Goal: Task Accomplishment & Management: Use online tool/utility

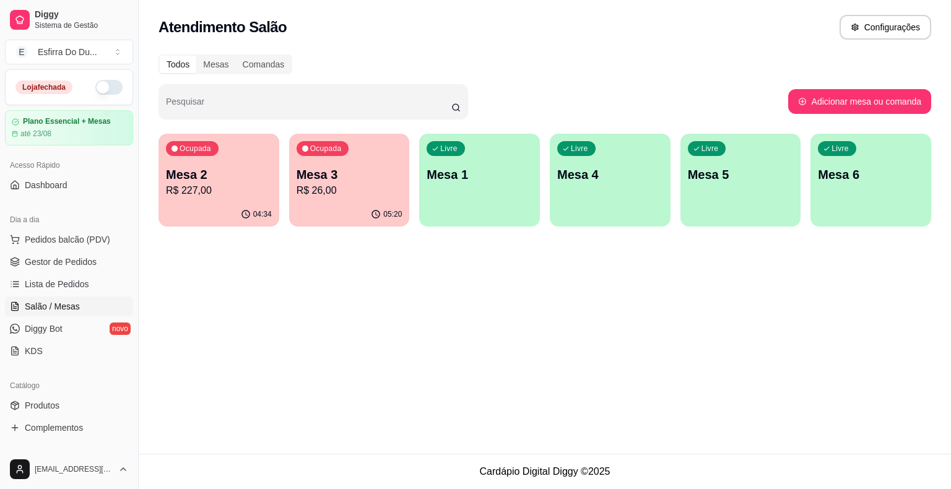
click at [347, 188] on p "R$ 26,00" at bounding box center [350, 190] width 106 height 15
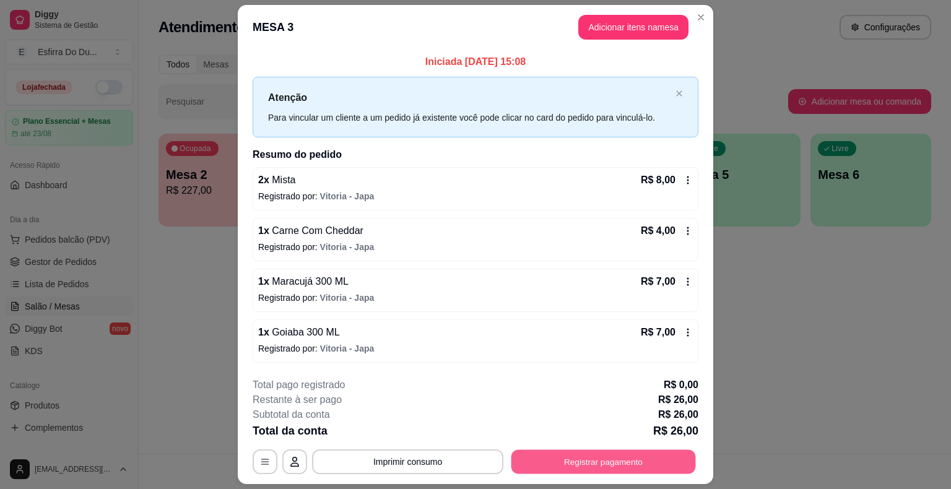
click at [566, 463] on button "Registrar pagamento" at bounding box center [604, 462] width 185 height 24
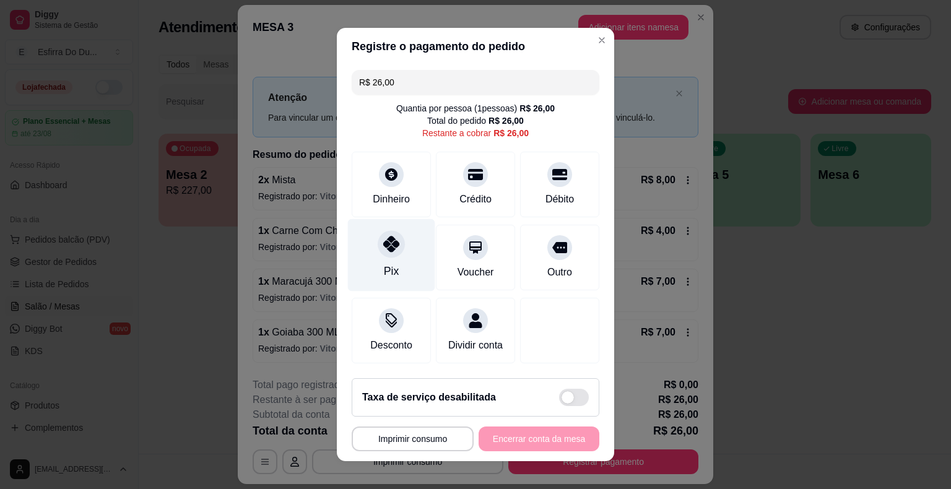
click at [402, 259] on div "Pix" at bounding box center [391, 255] width 87 height 72
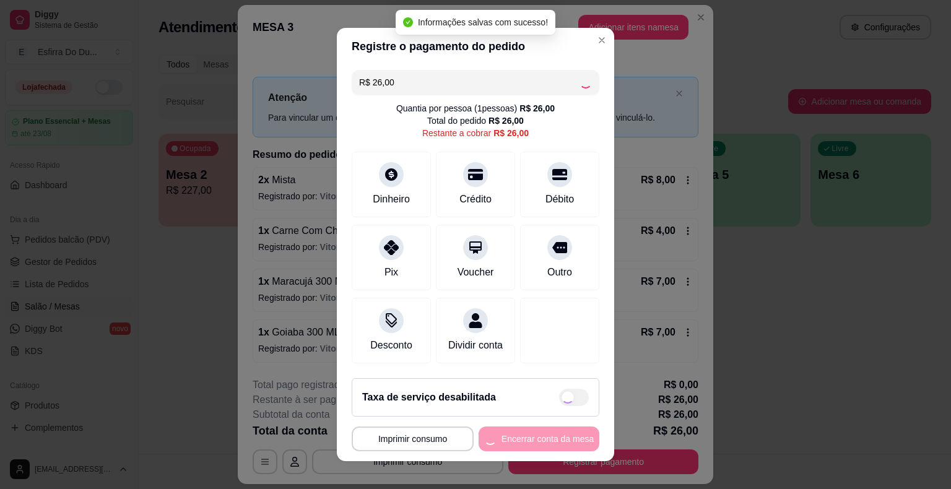
type input "R$ 0,00"
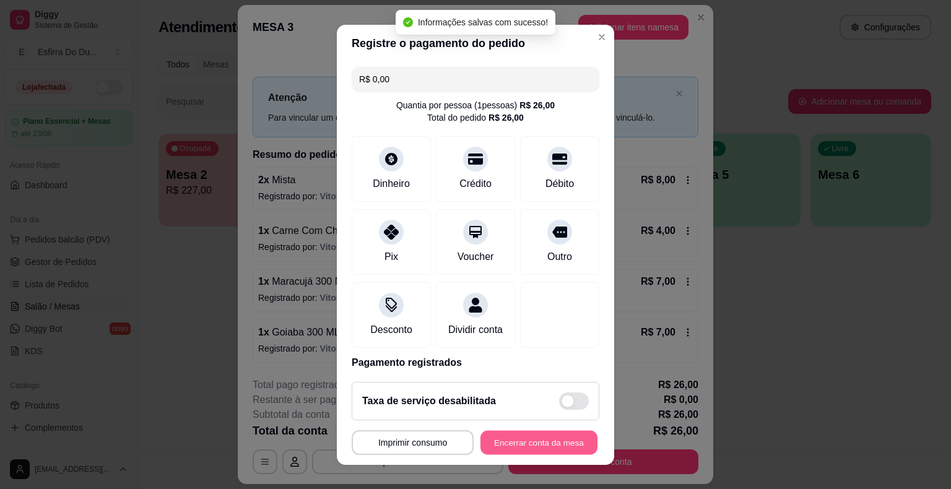
click at [505, 452] on button "Encerrar conta da mesa" at bounding box center [539, 442] width 117 height 24
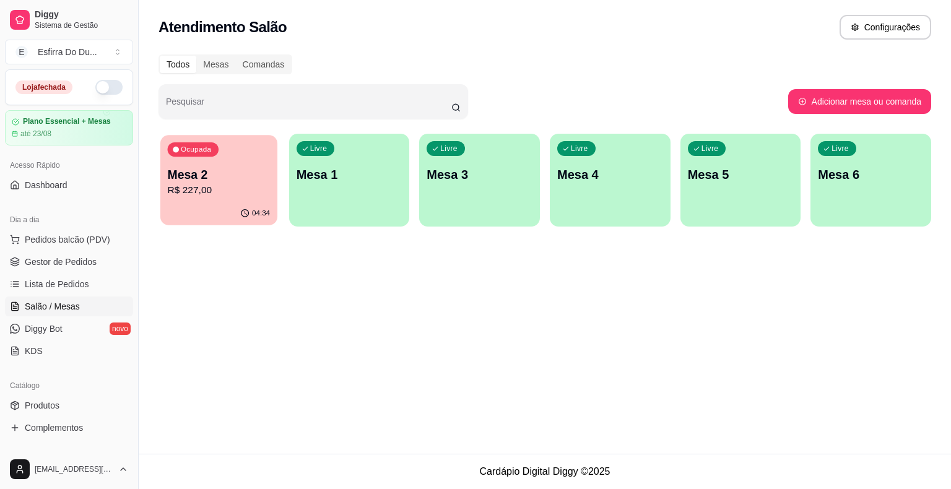
click at [216, 174] on p "Mesa 2" at bounding box center [219, 175] width 103 height 17
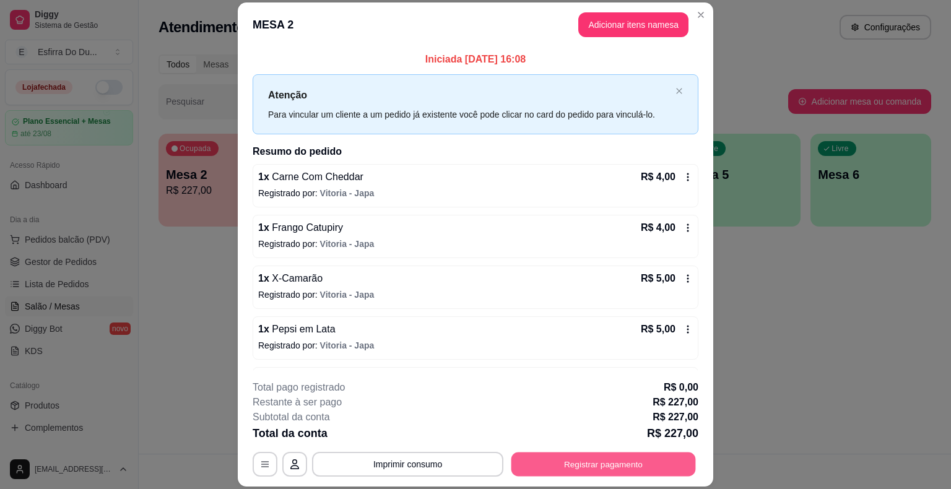
click at [627, 465] on button "Registrar pagamento" at bounding box center [604, 465] width 185 height 24
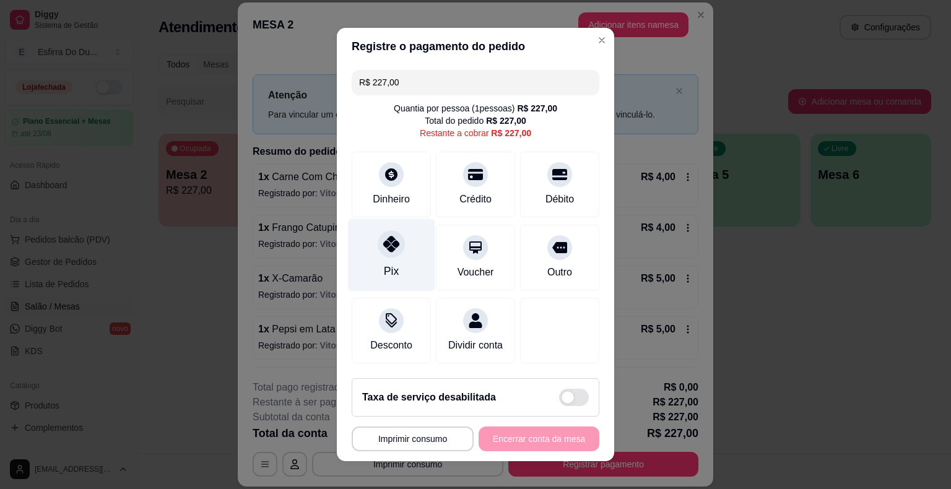
click at [371, 249] on div "Pix" at bounding box center [391, 255] width 87 height 72
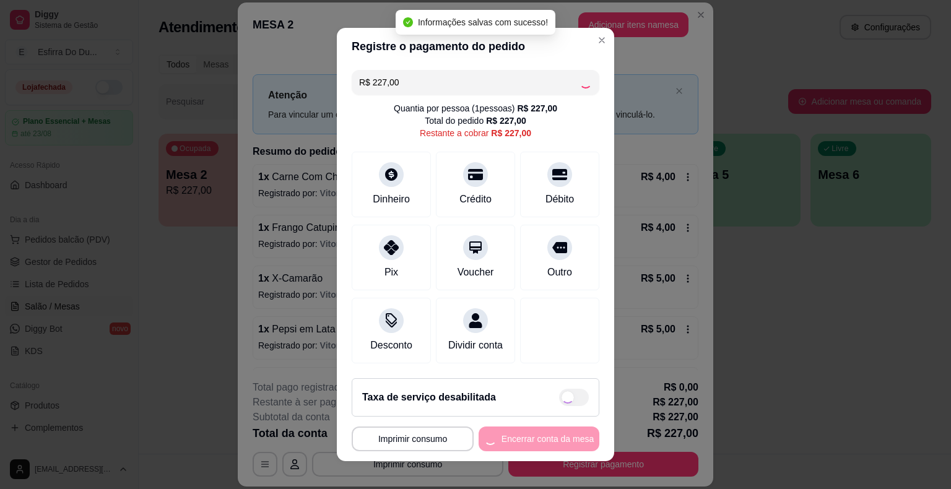
type input "R$ 0,00"
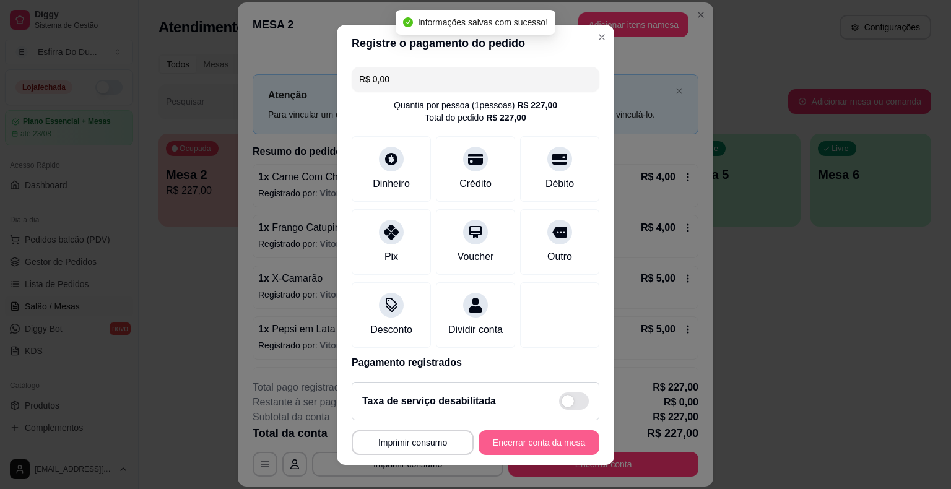
click at [512, 452] on button "Encerrar conta da mesa" at bounding box center [539, 442] width 121 height 25
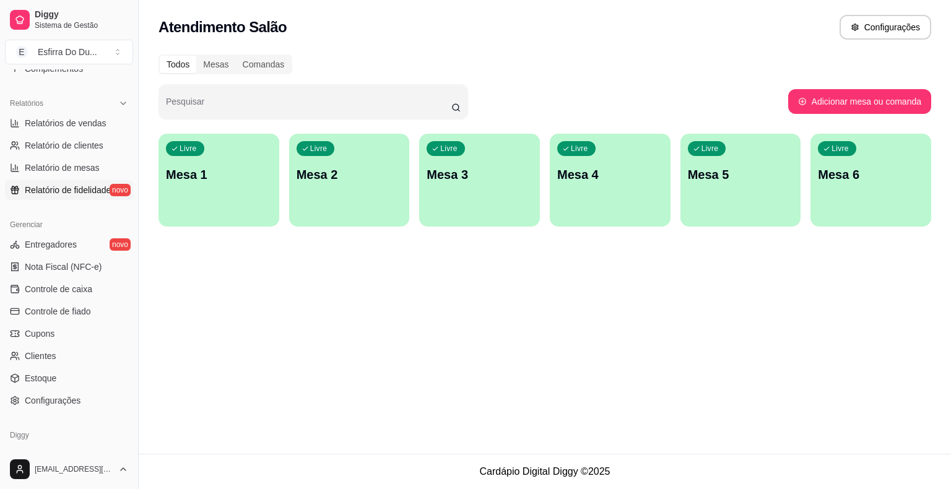
scroll to position [401, 0]
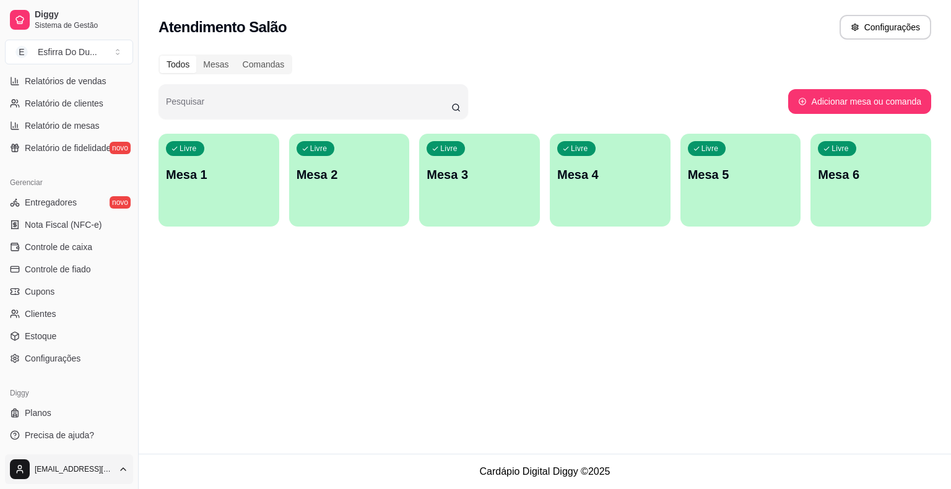
click at [24, 474] on html "Diggy Sistema de Gestão E Esfirra Do Du ... Loja fechada Plano Essencial + Mesa…" at bounding box center [475, 244] width 951 height 489
click at [26, 437] on div "Sair" at bounding box center [69, 440] width 133 height 20
